Goal: Check status: Check status

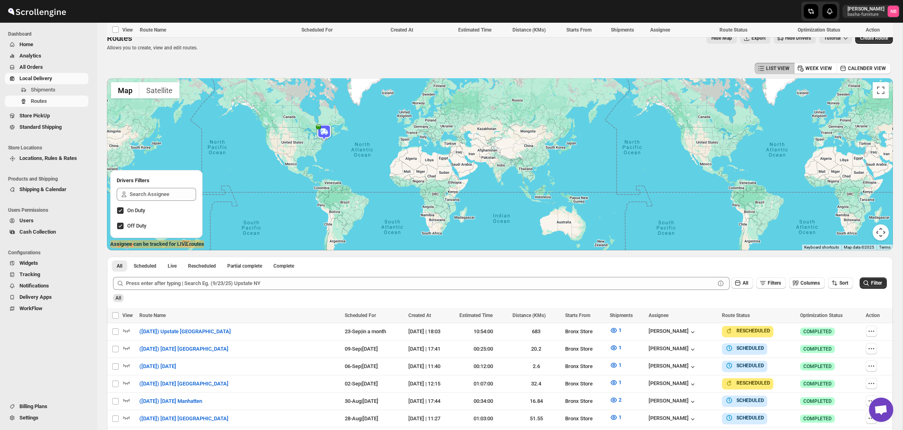
scroll to position [377, 0]
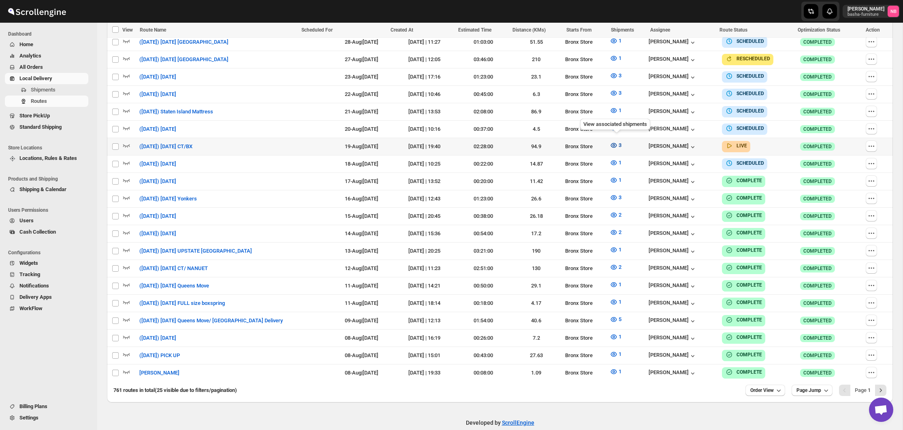
click at [614, 144] on icon "button" at bounding box center [613, 145] width 2 height 2
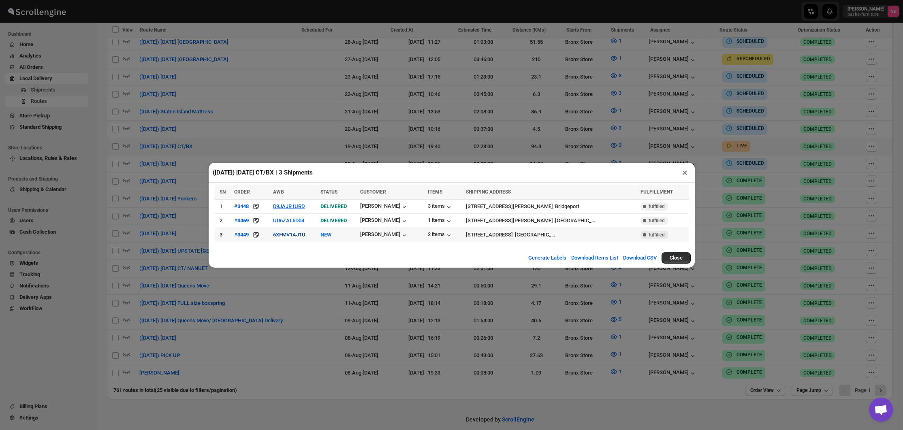
click at [298, 236] on button "6XFMV1AJ1U" at bounding box center [289, 235] width 32 height 6
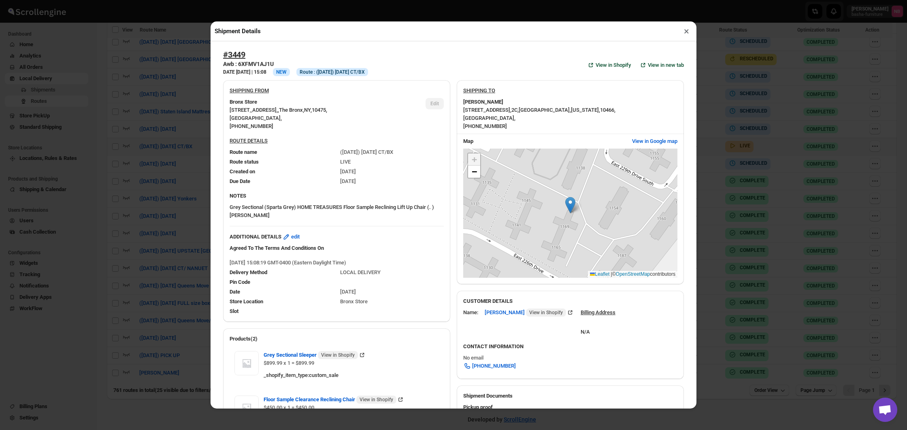
click at [132, 192] on div "Shipment Details × #3449 Awb : 6XFMV1AJ1U DATE [DATE] | 15:08 Info NEW Info Rou…" at bounding box center [453, 215] width 907 height 430
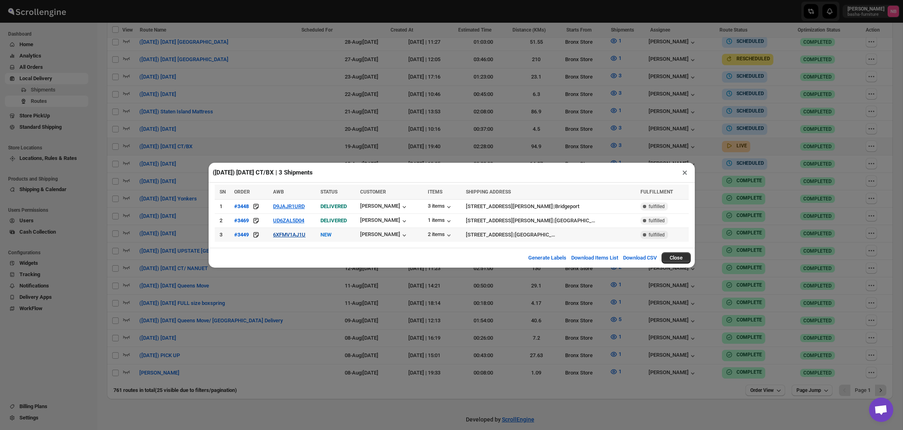
click at [302, 236] on button "6XFMV1AJ1U" at bounding box center [289, 235] width 32 height 6
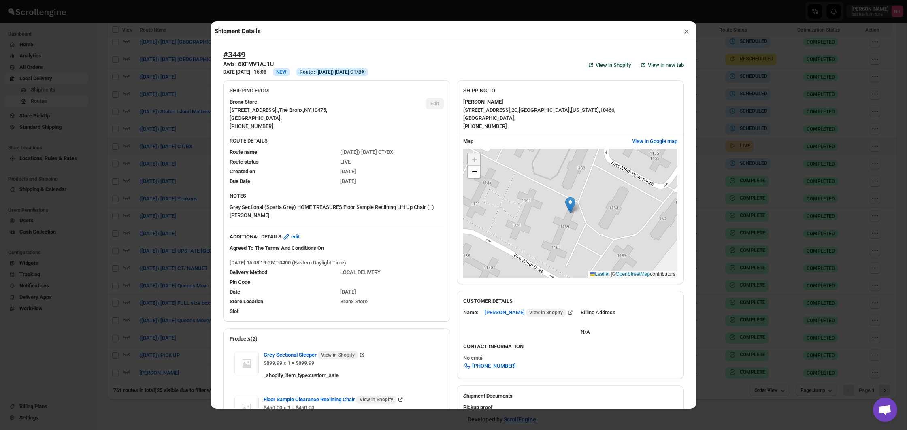
click at [185, 209] on div "Shipment Details × #3449 Awb : 6XFMV1AJ1U DATE [DATE] | 15:08 Info NEW Info Rou…" at bounding box center [453, 215] width 907 height 430
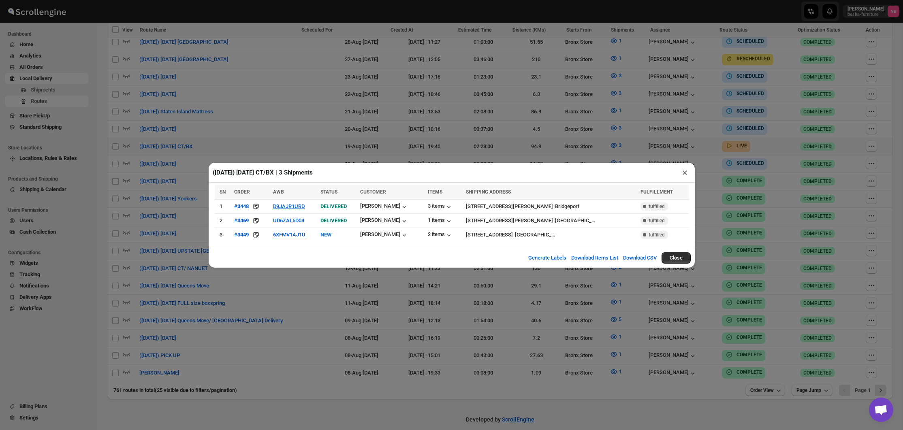
scroll to position [372, 0]
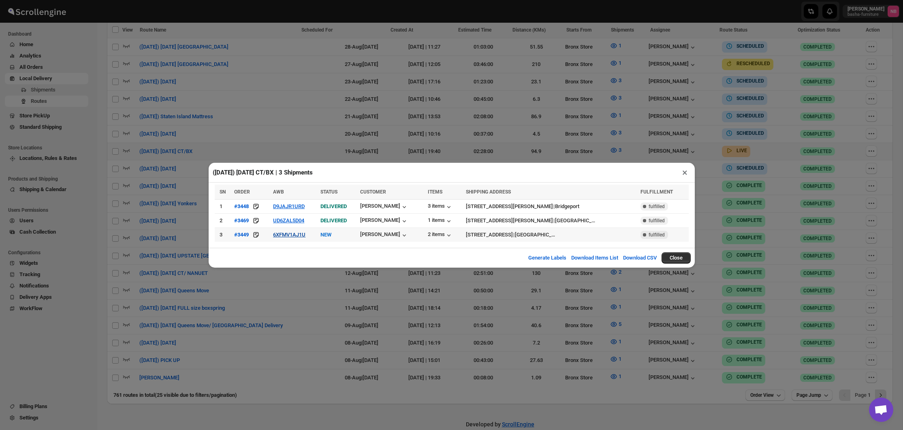
click at [292, 236] on button "6XFMV1AJ1U" at bounding box center [289, 235] width 32 height 6
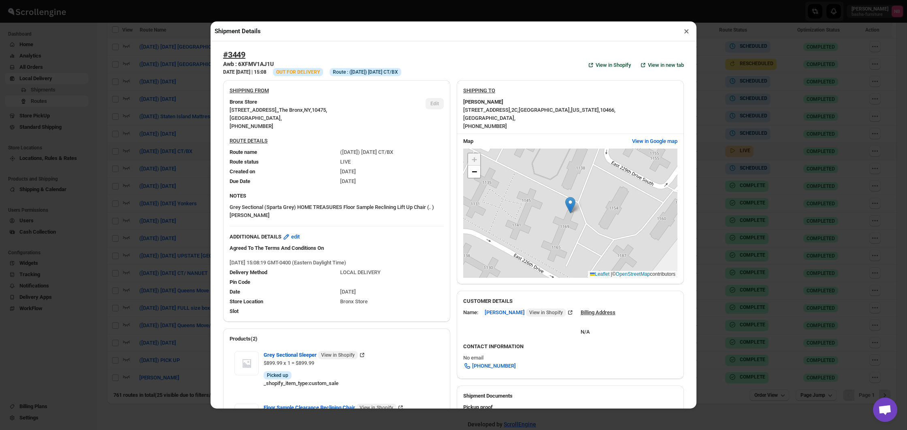
click at [180, 200] on div "Shipment Details × #3449 Awb : 6XFMV1AJ1U DATE [DATE] | 15:08 Info OUT FOR DELI…" at bounding box center [453, 215] width 907 height 430
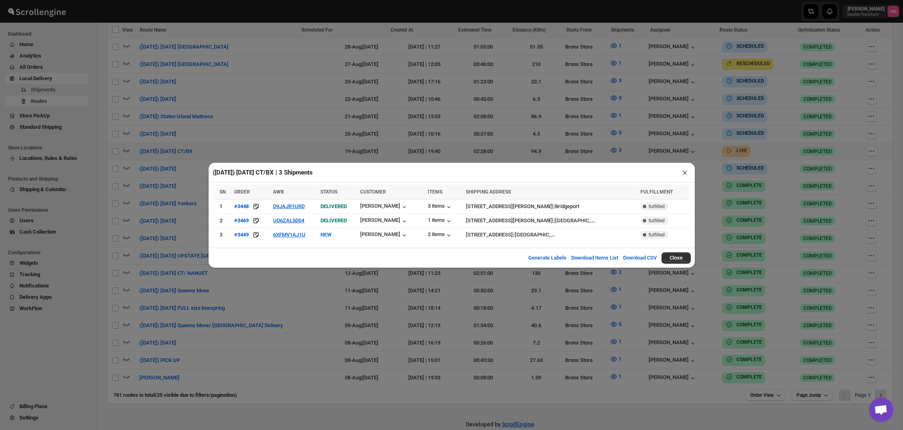
click at [275, 317] on div "([DATE]) [DATE] CT/BX | 3 Shipments × SN ORDER AWB STATUS CUSTOMER ITEMS SHIPPI…" at bounding box center [451, 215] width 903 height 430
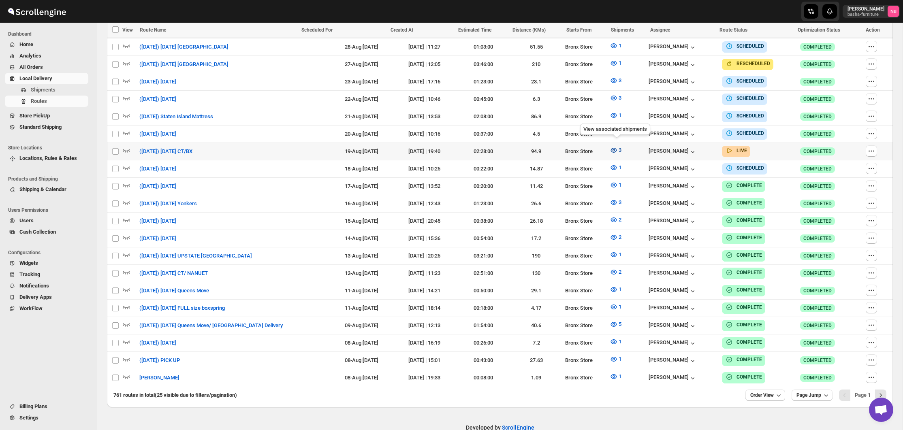
click at [617, 148] on icon "button" at bounding box center [614, 150] width 6 height 5
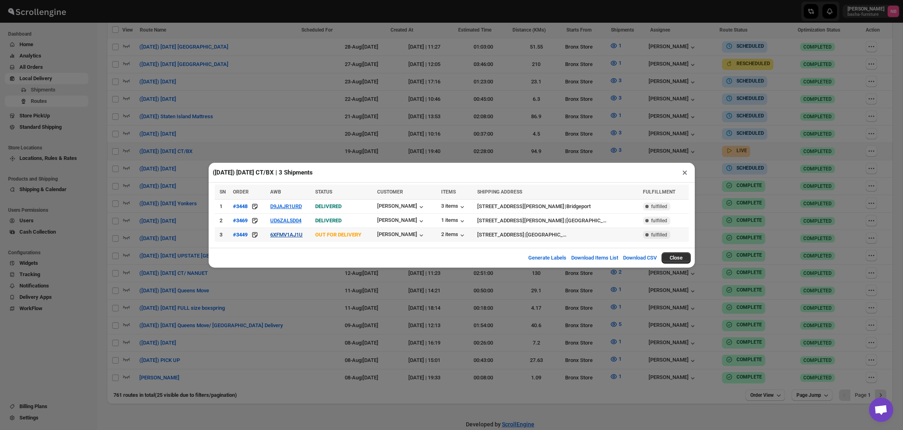
click at [300, 234] on button "6XFMV1AJ1U" at bounding box center [286, 235] width 32 height 6
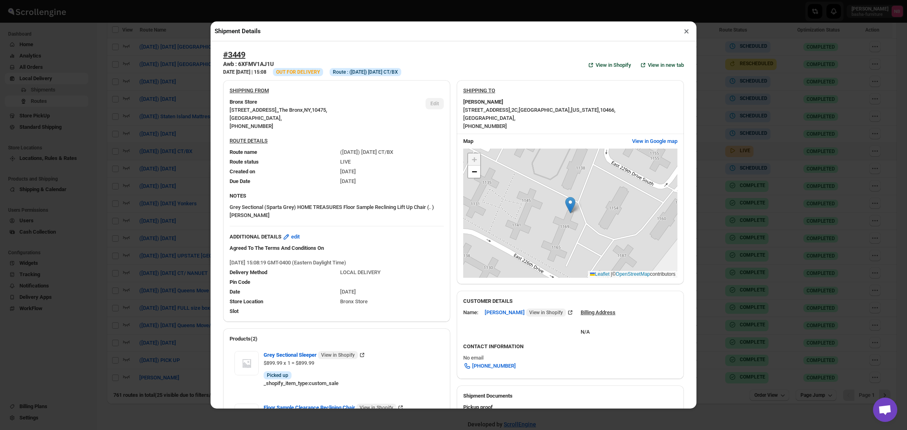
click at [155, 158] on div "Shipment Details × #3449 Awb : 6XFMV1AJ1U DATE [DATE] | 15:08 Info OUT FOR DELI…" at bounding box center [453, 215] width 907 height 430
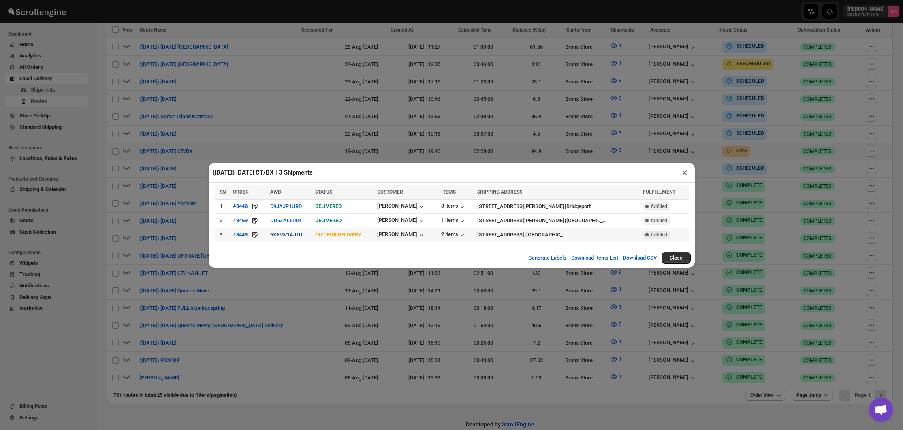
click at [285, 233] on button "6XFMV1AJ1U" at bounding box center [286, 235] width 32 height 6
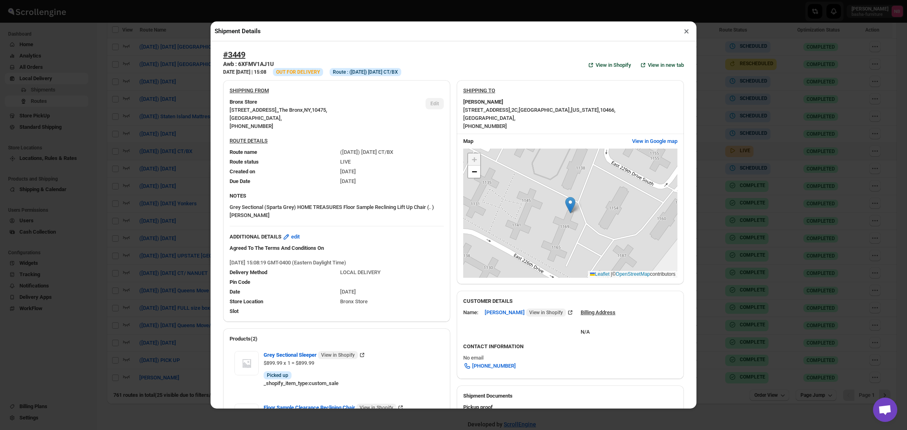
click at [178, 180] on div "Shipment Details × #3449 Awb : 6XFMV1AJ1U DATE [DATE] | 15:08 Info OUT FOR DELI…" at bounding box center [453, 215] width 907 height 430
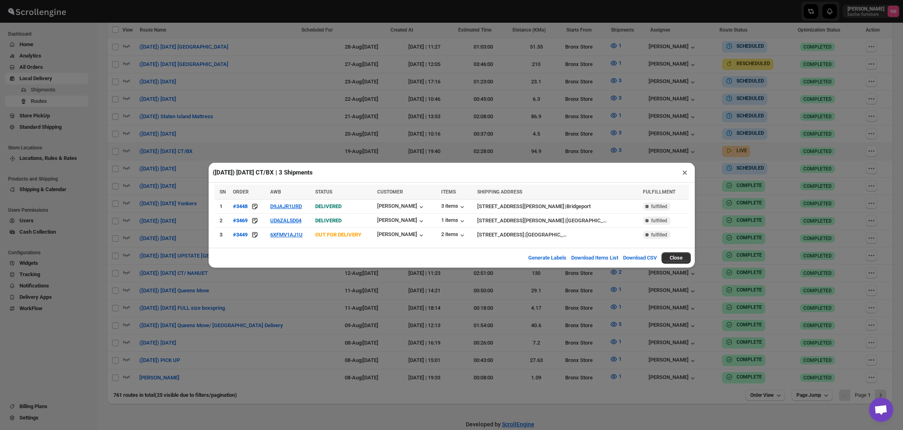
click at [178, 180] on div "([DATE]) [DATE] CT/BX | 3 Shipments × SN ORDER AWB STATUS CUSTOMER ITEMS SHIPPI…" at bounding box center [451, 215] width 903 height 430
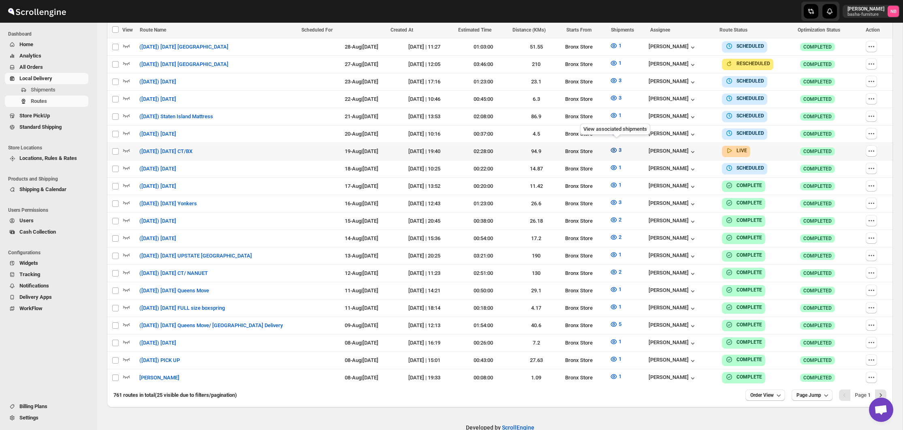
click at [621, 148] on span "3" at bounding box center [619, 150] width 3 height 6
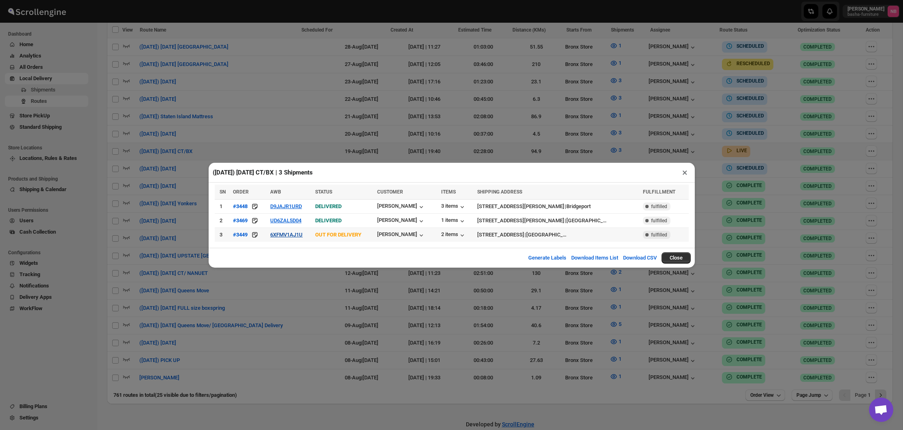
click at [294, 235] on button "6XFMV1AJ1U" at bounding box center [286, 235] width 32 height 6
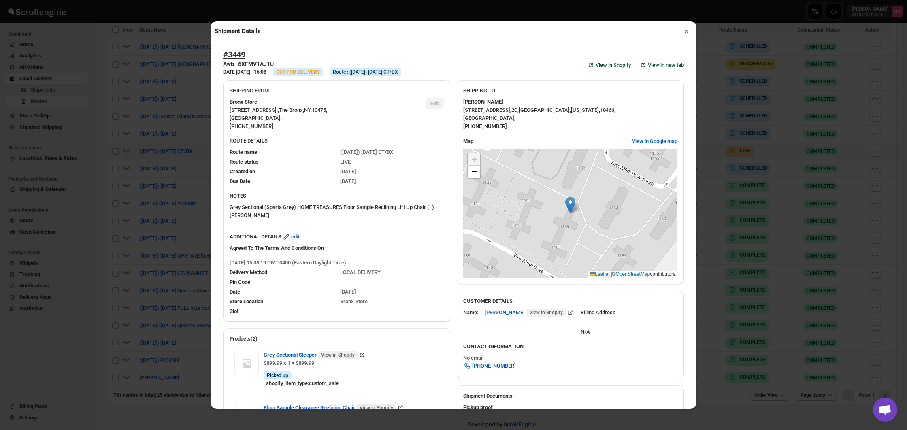
click at [207, 128] on div "Shipment Details × #3449 Awb : 6XFMV1AJ1U DATE [DATE] | 15:08 Info OUT FOR DELI…" at bounding box center [453, 215] width 907 height 430
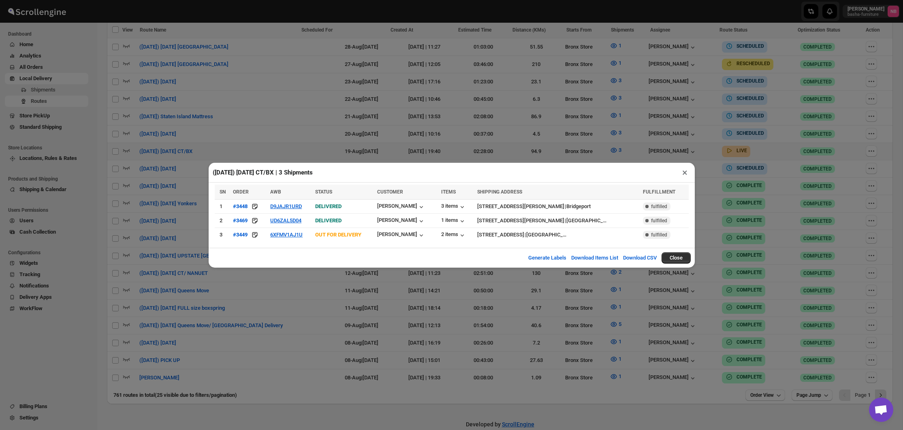
click at [414, 146] on div "([DATE]) [DATE] CT/BX | 3 Shipments × SN ORDER AWB STATUS CUSTOMER ITEMS SHIPPI…" at bounding box center [451, 215] width 903 height 430
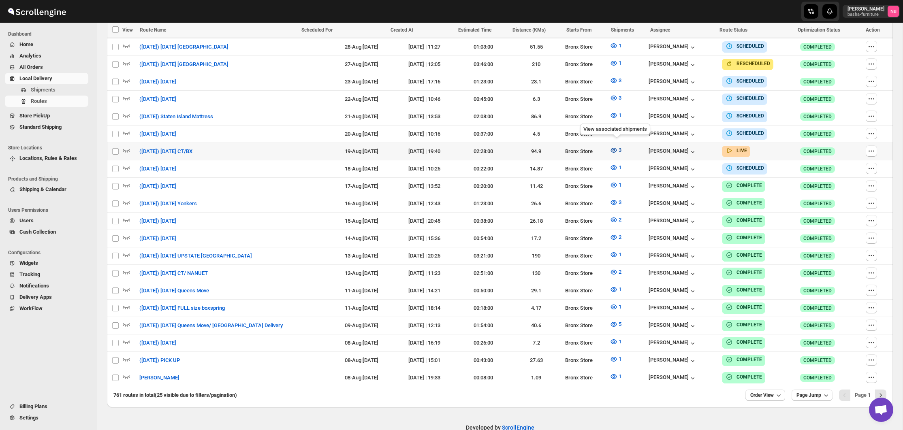
click at [607, 146] on button "3" at bounding box center [615, 150] width 21 height 13
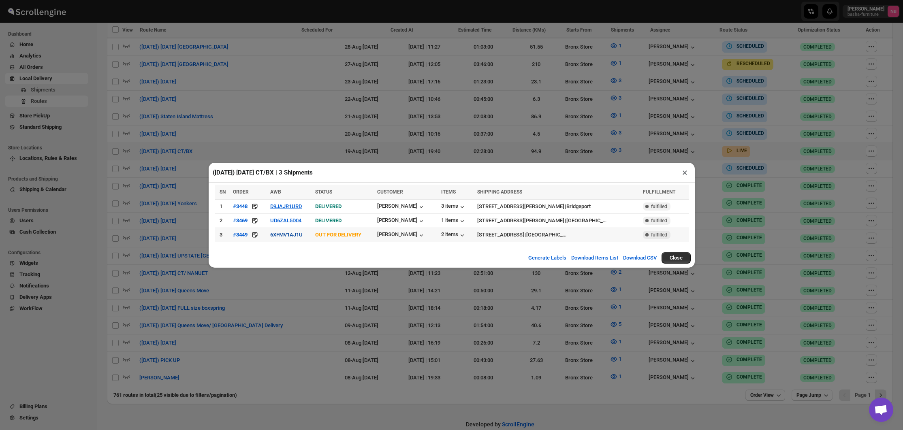
click at [294, 236] on button "6XFMV1AJ1U" at bounding box center [286, 235] width 32 height 6
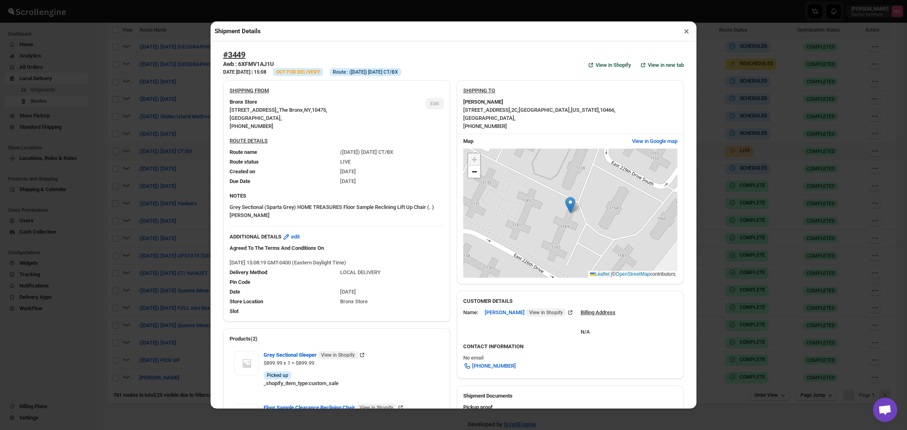
click at [181, 124] on div "Shipment Details × #3449 Awb : 6XFMV1AJ1U DATE [DATE] | 15:08 Info OUT FOR DELI…" at bounding box center [453, 215] width 907 height 430
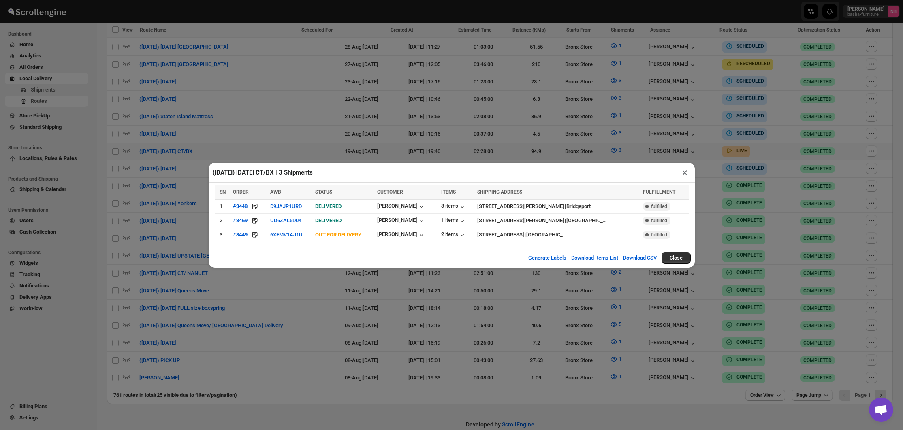
click at [185, 123] on div "([DATE]) [DATE] CT/BX | 3 Shipments × SN ORDER AWB STATUS CUSTOMER ITEMS SHIPPI…" at bounding box center [451, 215] width 903 height 430
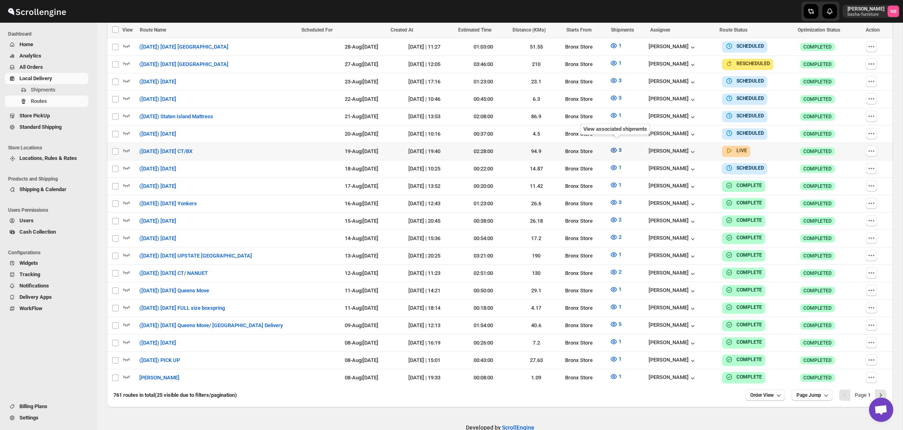
click at [614, 149] on icon "button" at bounding box center [613, 150] width 8 height 8
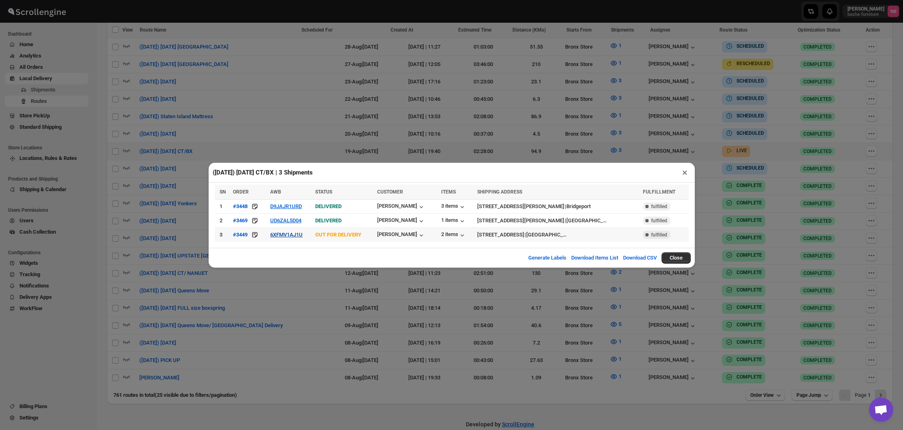
click at [302, 234] on button "6XFMV1AJ1U" at bounding box center [286, 235] width 32 height 6
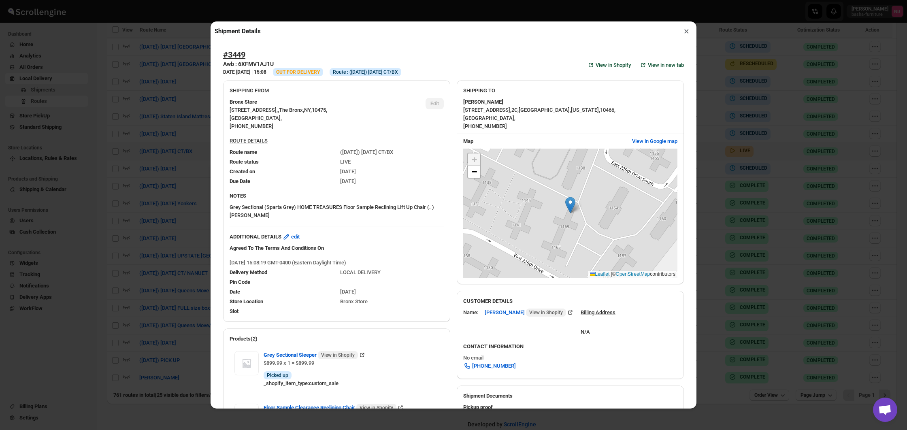
click at [158, 138] on div "Shipment Details × #3449 Awb : 6XFMV1AJ1U DATE [DATE] | 15:08 Info OUT FOR DELI…" at bounding box center [453, 215] width 907 height 430
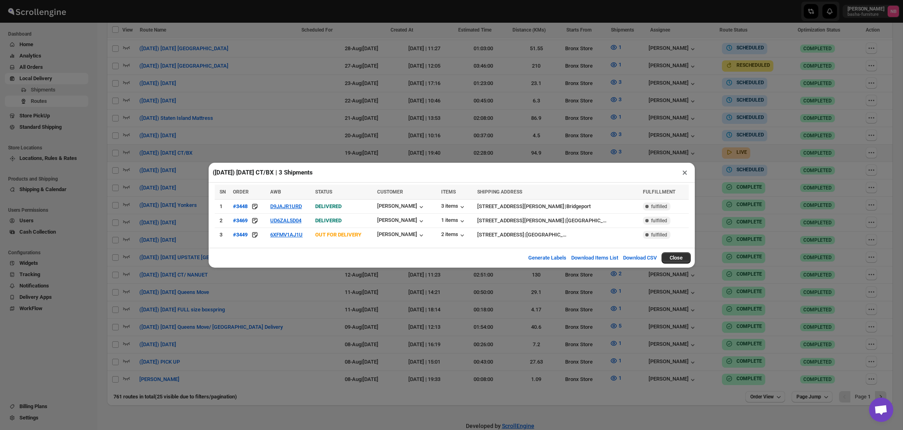
click at [622, 147] on div "([DATE]) [DATE] CT/BX | 3 Shipments × SN ORDER AWB STATUS CUSTOMER ITEMS SHIPPI…" at bounding box center [451, 215] width 903 height 430
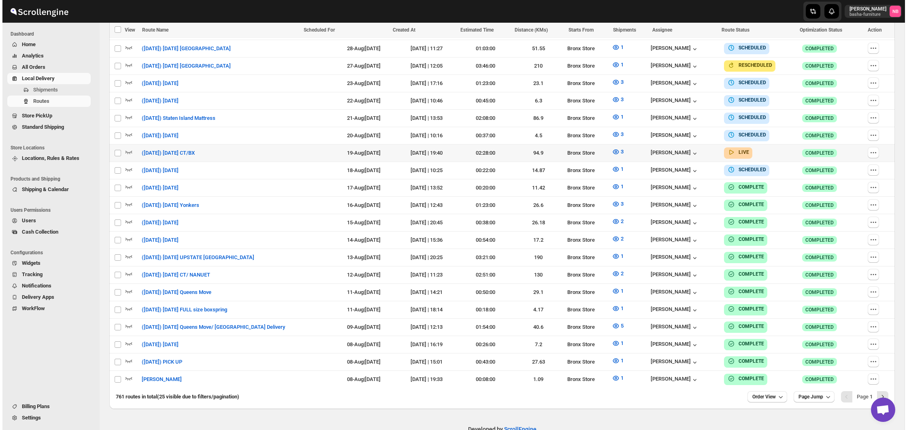
scroll to position [373, 0]
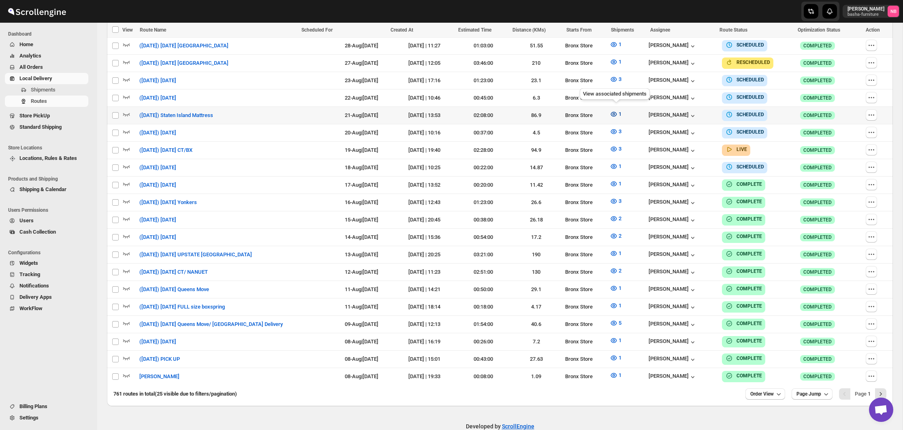
click at [615, 113] on icon "button" at bounding box center [613, 114] width 8 height 8
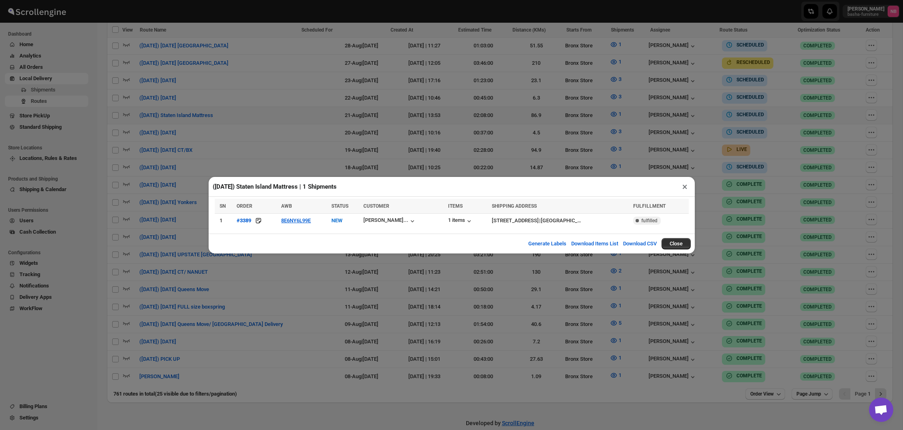
click at [615, 113] on div "([DATE]) Staten Island Mattress | 1 Shipments × SN ORDER AWB STATUS CUSTOMER IT…" at bounding box center [451, 215] width 903 height 430
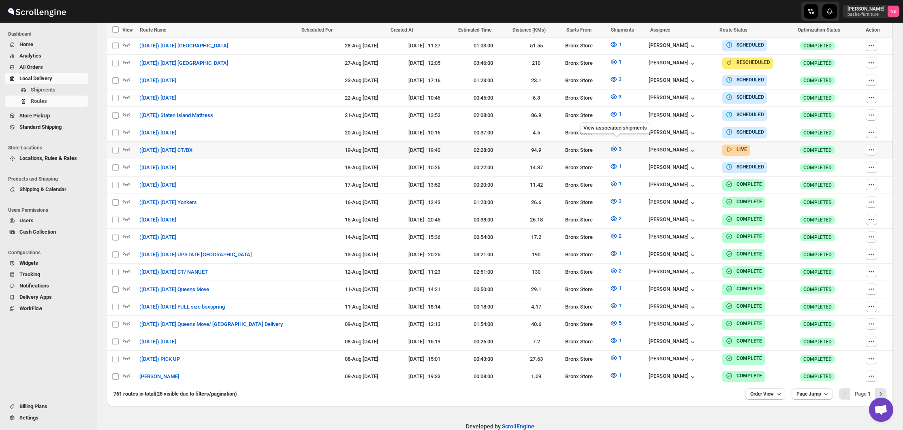
click at [614, 148] on icon "button" at bounding box center [613, 149] width 2 height 2
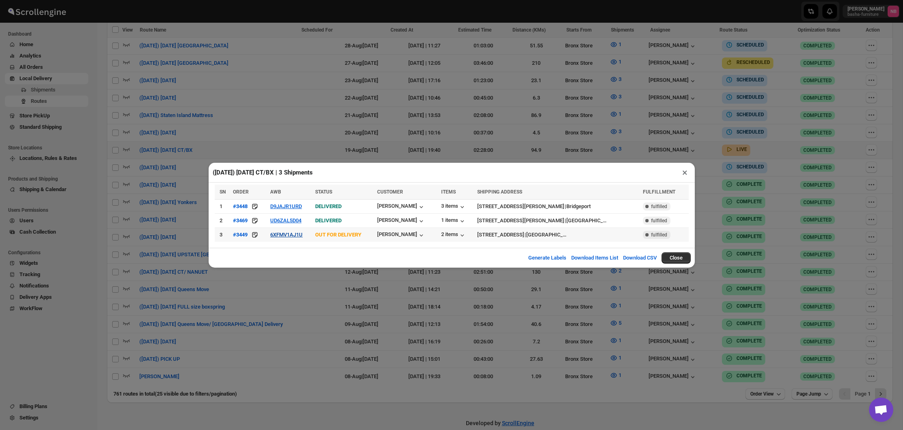
click at [285, 237] on button "6XFMV1AJ1U" at bounding box center [286, 235] width 32 height 6
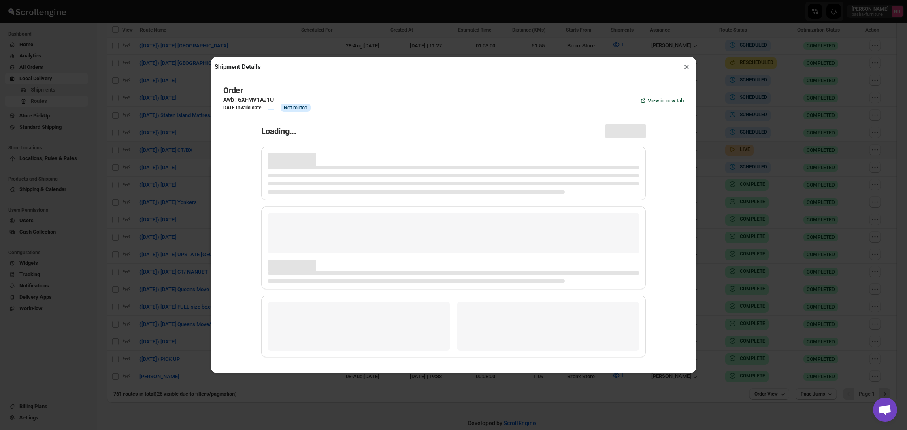
scroll to position [373, 0]
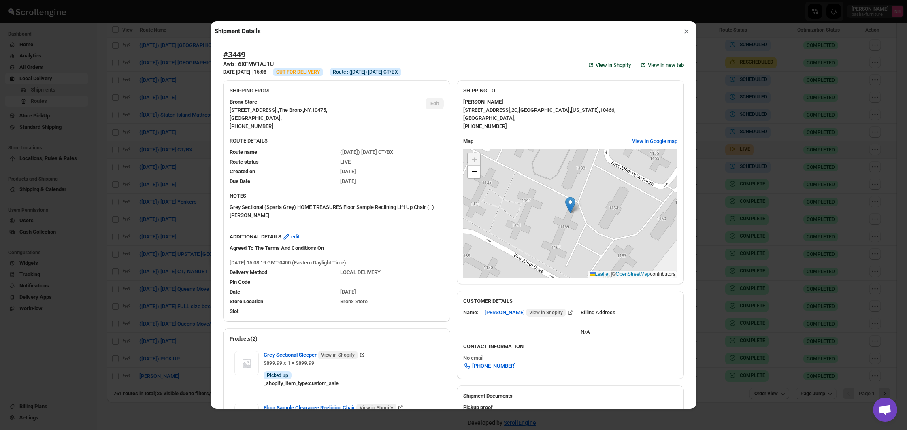
click at [202, 166] on div "Shipment Details × #3449 Awb : 6XFMV1AJ1U DATE [DATE] | 15:08 Info OUT FOR DELI…" at bounding box center [453, 215] width 907 height 430
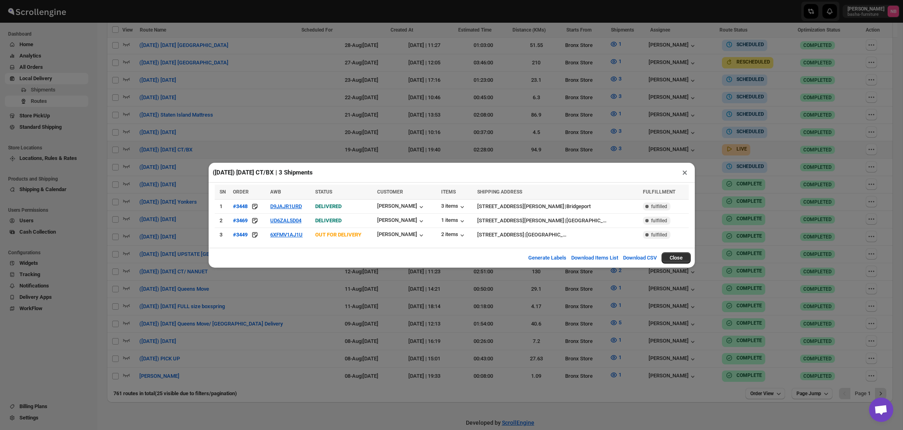
click at [301, 123] on div "([DATE]) [DATE] CT/BX | 3 Shipments × SN ORDER AWB STATUS CUSTOMER ITEMS SHIPPI…" at bounding box center [451, 215] width 903 height 430
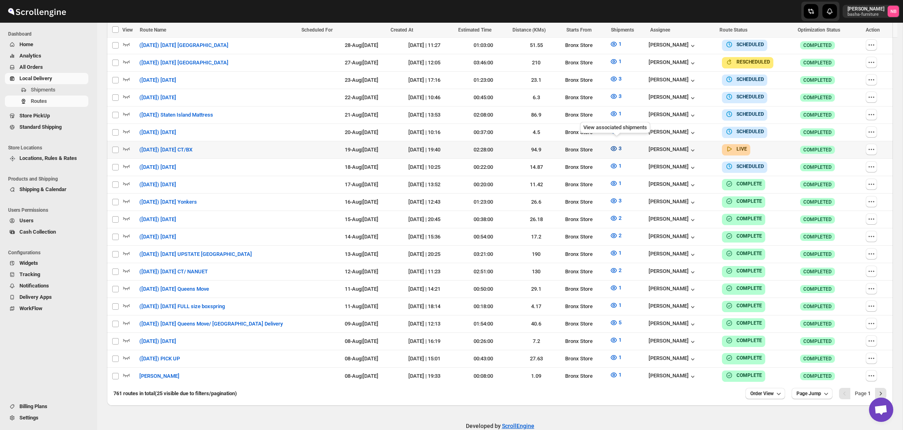
click at [613, 145] on icon "button" at bounding box center [613, 149] width 8 height 8
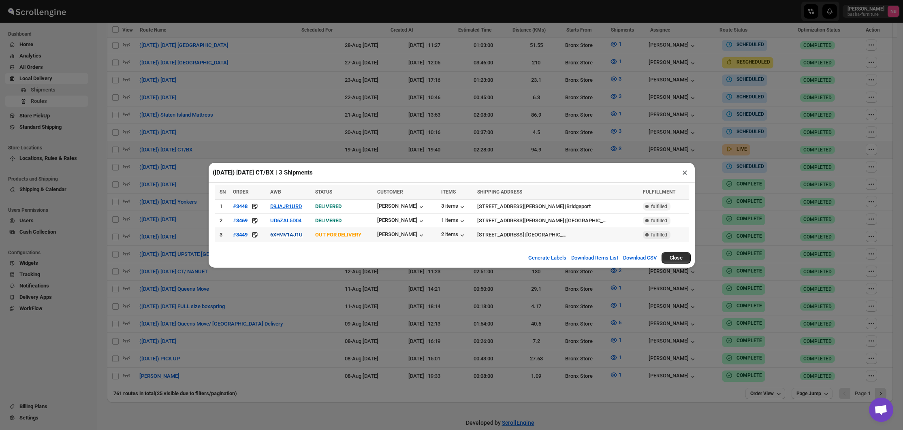
click at [292, 235] on button "6XFMV1AJ1U" at bounding box center [286, 235] width 32 height 6
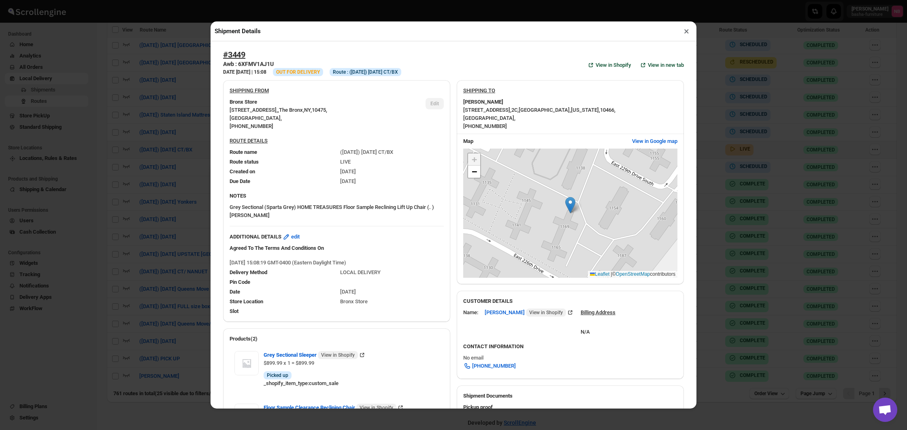
click at [170, 200] on div "Shipment Details × #3449 Awb : 6XFMV1AJ1U DATE [DATE] | 15:08 Info OUT FOR DELI…" at bounding box center [453, 215] width 907 height 430
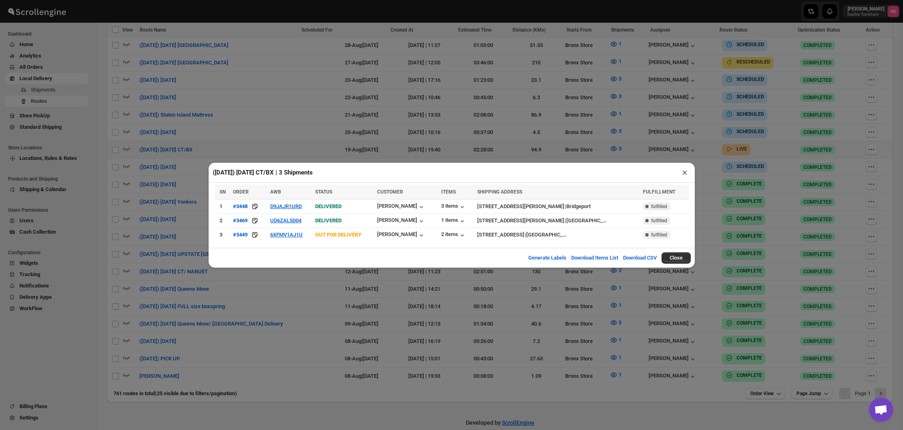
click at [295, 145] on div "([DATE]) [DATE] CT/BX | 3 Shipments × SN ORDER AWB STATUS CUSTOMER ITEMS SHIPPI…" at bounding box center [451, 215] width 903 height 430
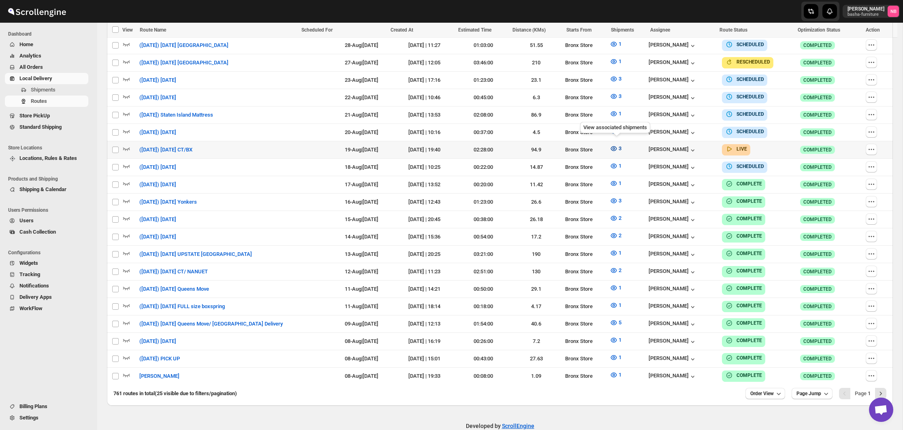
click at [615, 145] on icon "button" at bounding box center [613, 149] width 8 height 8
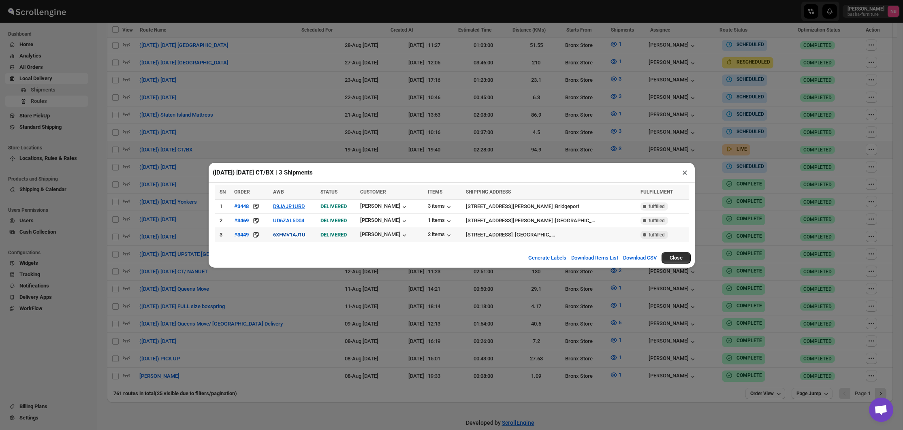
click at [299, 236] on button "6XFMV1AJ1U" at bounding box center [289, 235] width 32 height 6
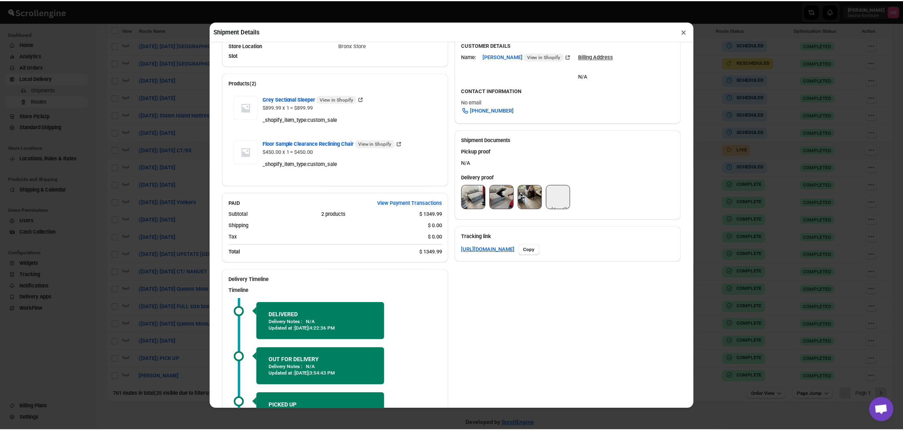
scroll to position [256, 0]
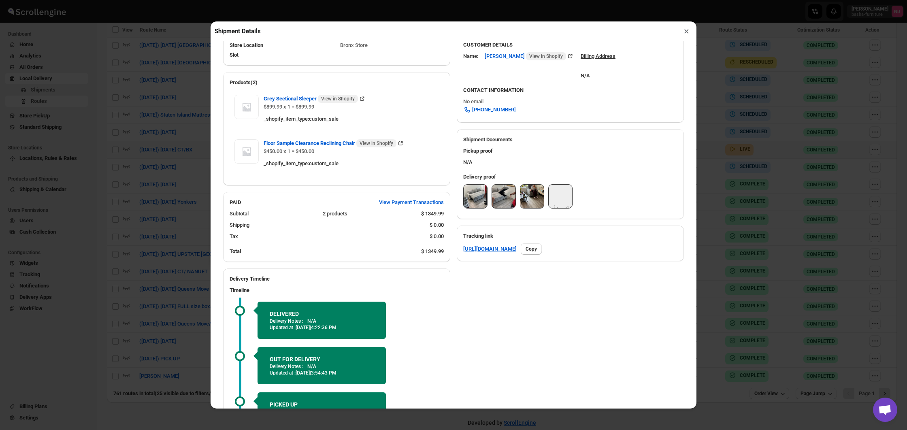
click at [474, 196] on img at bounding box center [475, 196] width 23 height 23
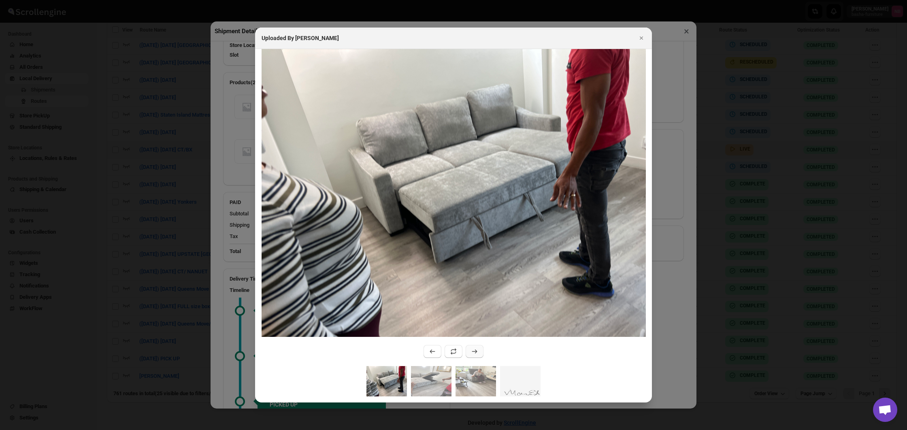
click at [475, 353] on icon ":r23mg:" at bounding box center [475, 351] width 8 height 8
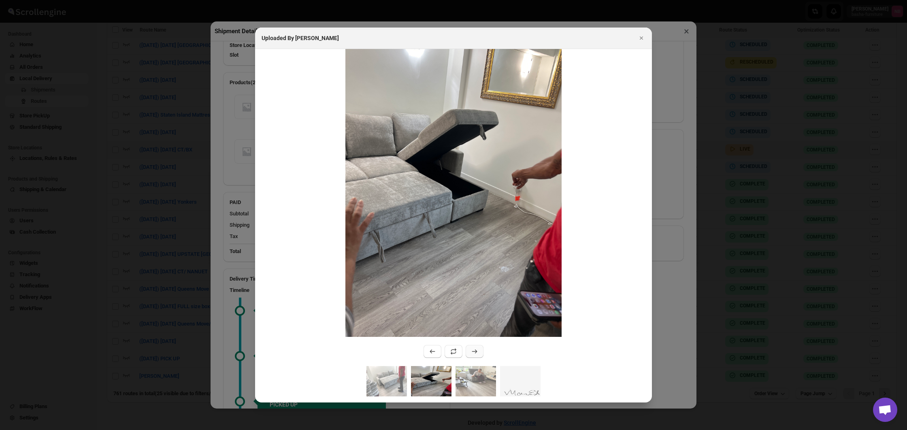
click at [475, 353] on icon ":r23mg:" at bounding box center [475, 351] width 8 height 8
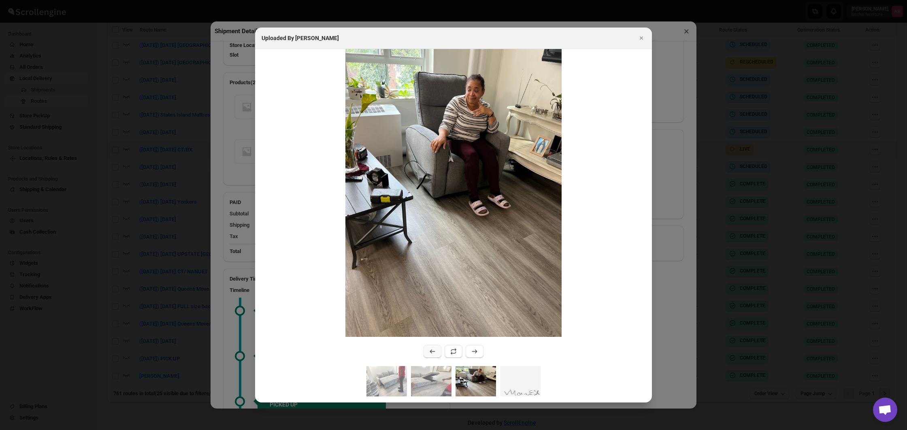
click at [434, 349] on icon ":r23mg:" at bounding box center [432, 351] width 8 height 8
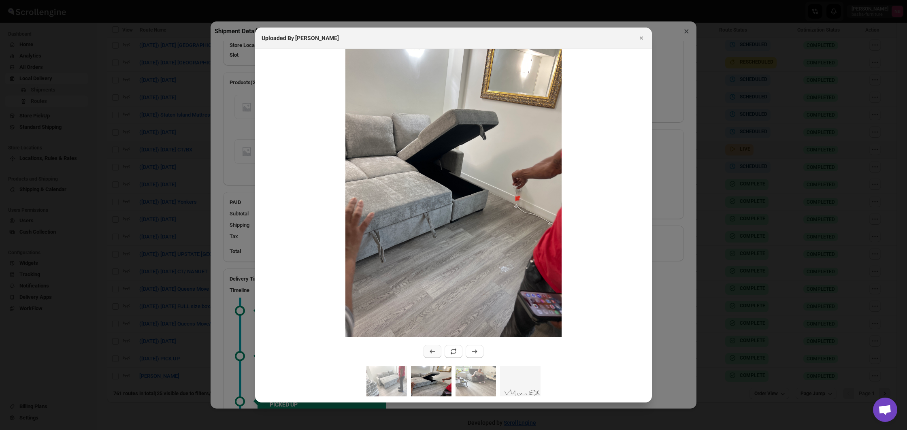
click at [434, 349] on icon ":r23mg:" at bounding box center [432, 351] width 8 height 8
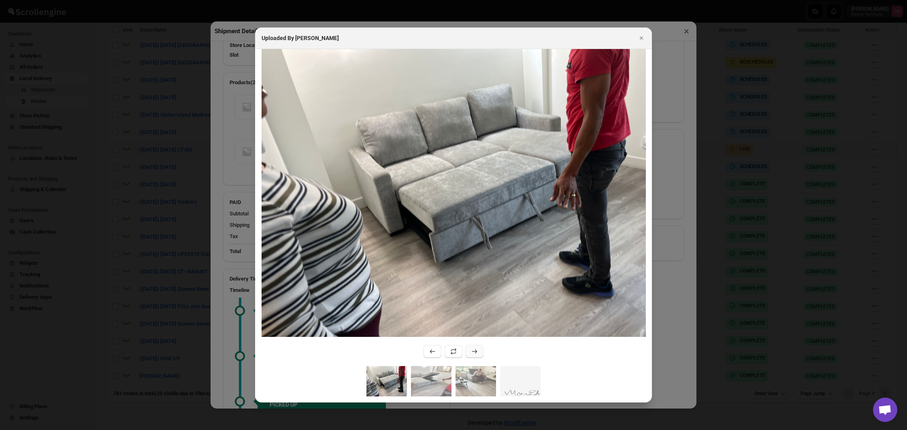
click at [476, 351] on icon ":r23mg:" at bounding box center [475, 351] width 8 height 8
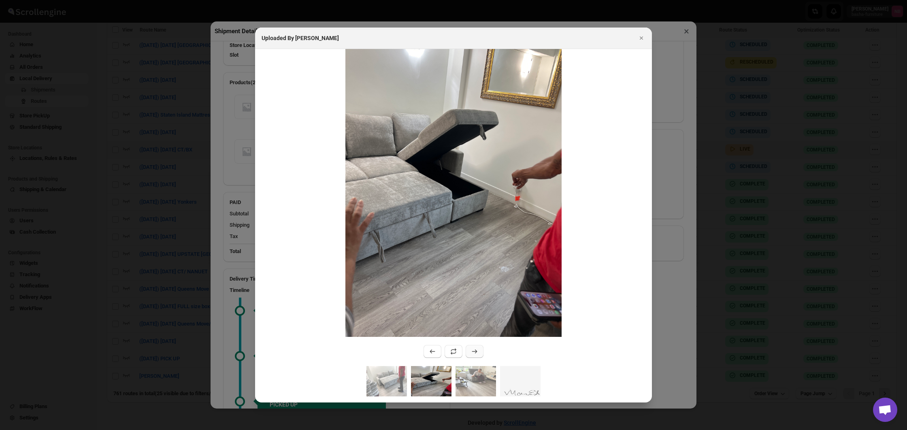
click at [476, 351] on icon ":r23mg:" at bounding box center [475, 351] width 8 height 8
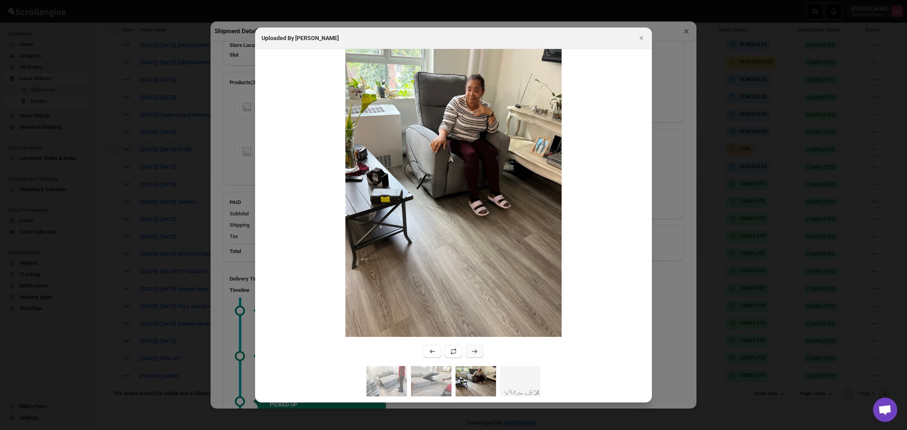
click at [476, 351] on icon ":r23mg:" at bounding box center [475, 351] width 8 height 8
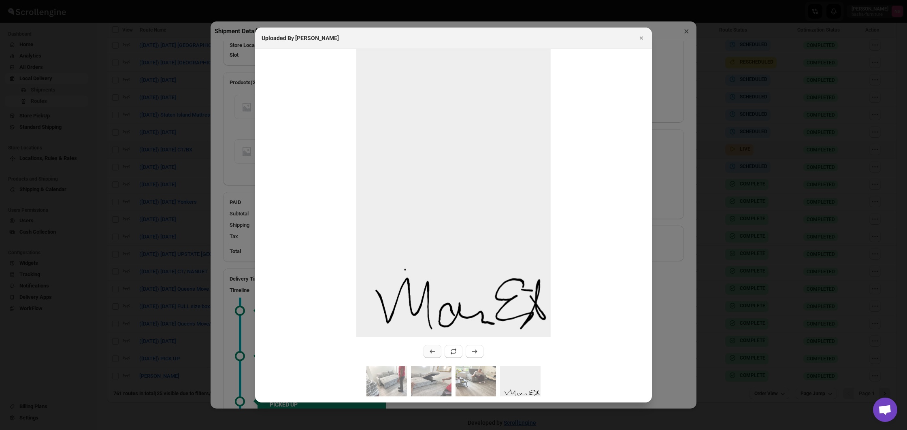
click at [428, 348] on button ":r23mg:" at bounding box center [433, 351] width 18 height 13
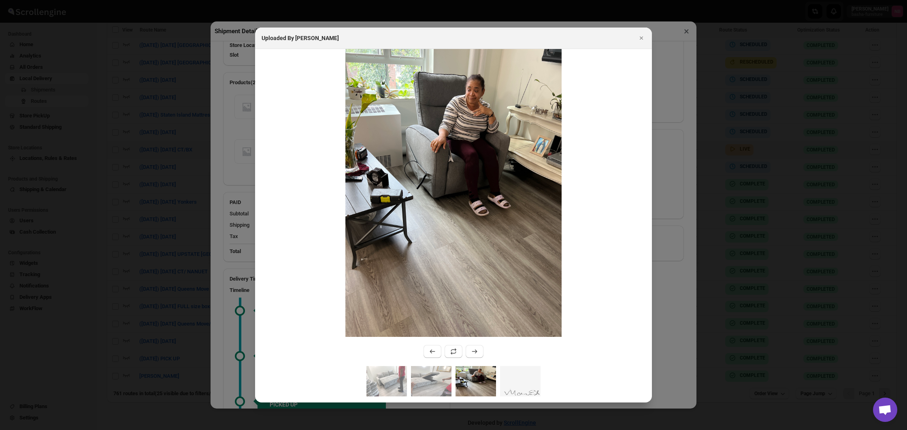
click at [164, 216] on div at bounding box center [453, 215] width 907 height 430
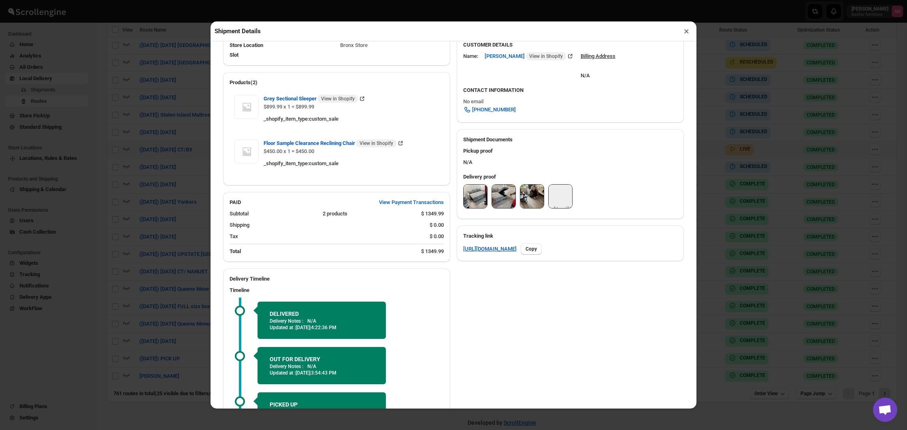
click at [558, 207] on img at bounding box center [560, 196] width 23 height 23
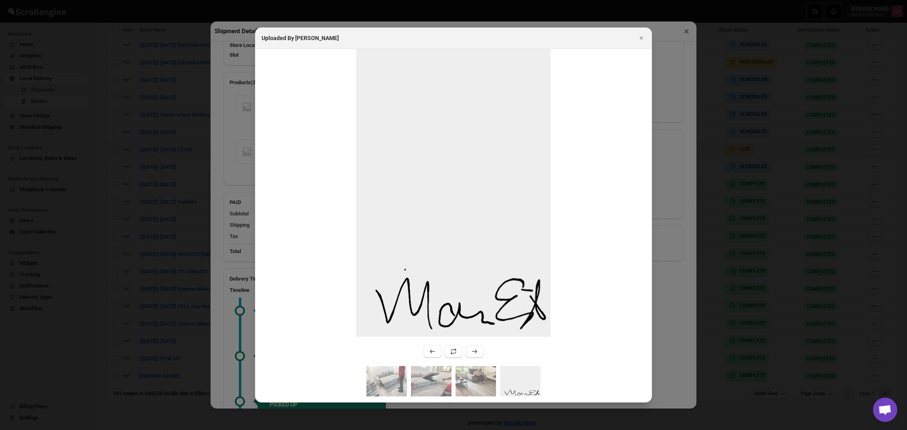
click at [192, 189] on div at bounding box center [453, 215] width 907 height 430
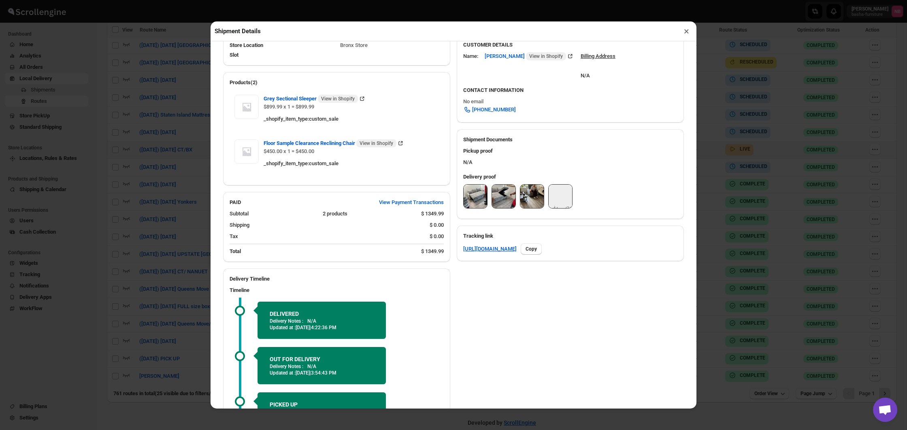
click at [192, 189] on div "Shipment Details × #3449 Awb : 6XFMV1AJ1U DATE [DATE] | 15:08 Success DELIVERED…" at bounding box center [453, 215] width 907 height 430
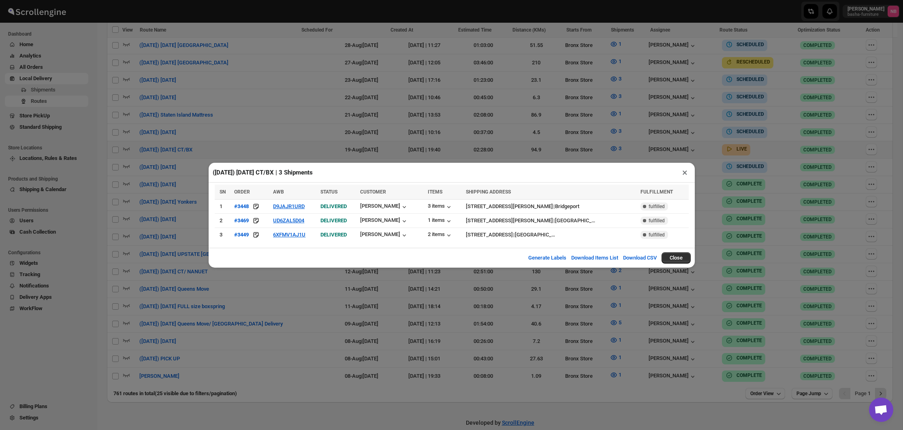
click at [192, 189] on div "([DATE]) [DATE] CT/BX | 3 Shipments × SN ORDER AWB STATUS CUSTOMER ITEMS SHIPPI…" at bounding box center [451, 215] width 903 height 430
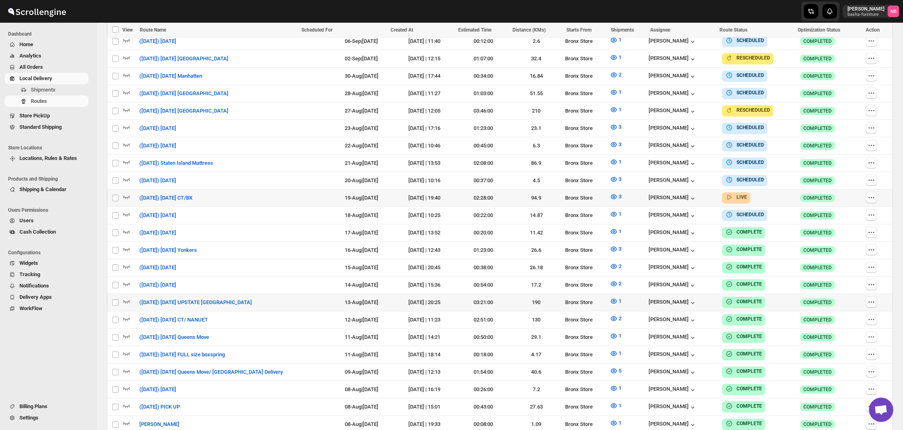
scroll to position [298, 0]
